Goal: Task Accomplishment & Management: Manage account settings

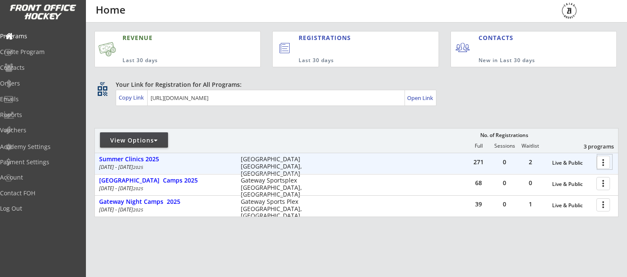
click at [599, 161] on div at bounding box center [604, 161] width 15 height 15
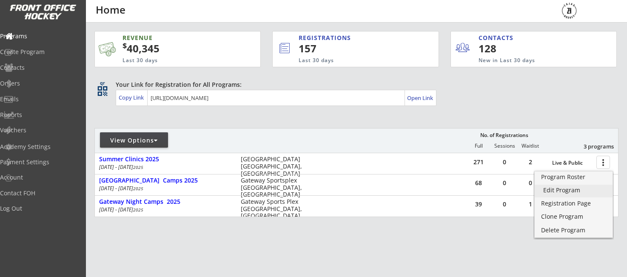
drag, startPoint x: 571, startPoint y: 188, endPoint x: 534, endPoint y: 189, distance: 36.6
click at [571, 188] on div "Edit Program" at bounding box center [573, 190] width 61 height 6
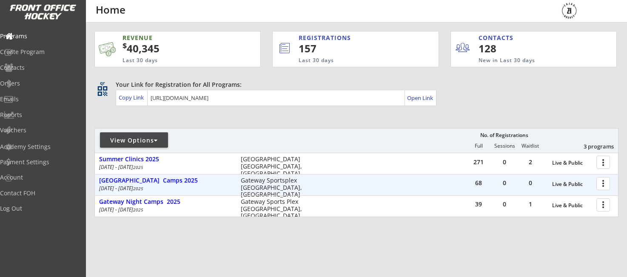
click at [599, 183] on div at bounding box center [604, 183] width 15 height 15
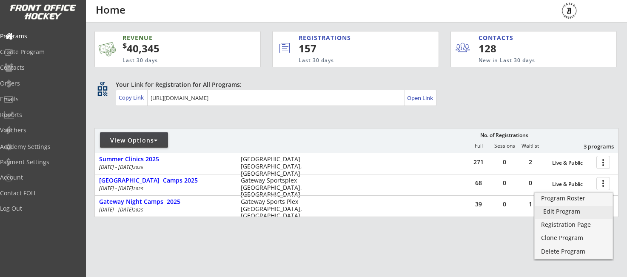
click at [569, 216] on link "Edit Program" at bounding box center [573, 212] width 78 height 13
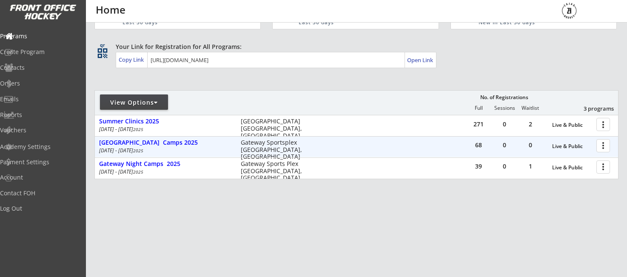
scroll to position [38, 0]
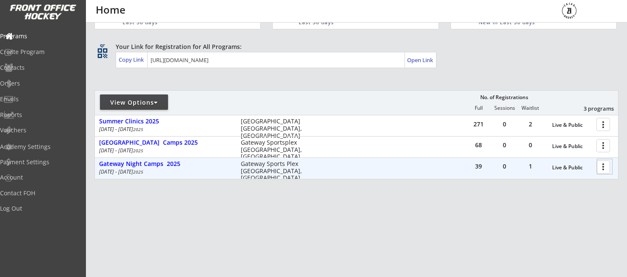
click at [602, 170] on div at bounding box center [604, 166] width 15 height 15
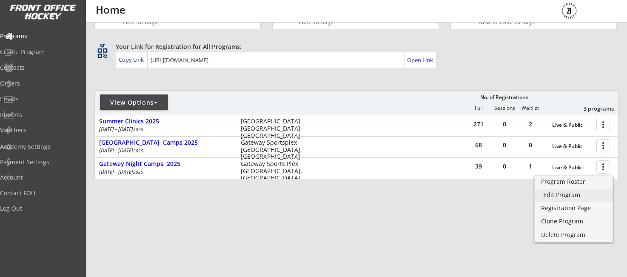
drag, startPoint x: 558, startPoint y: 196, endPoint x: 536, endPoint y: 197, distance: 22.1
click at [557, 196] on div "Edit Program" at bounding box center [573, 195] width 61 height 6
